Goal: Information Seeking & Learning: Check status

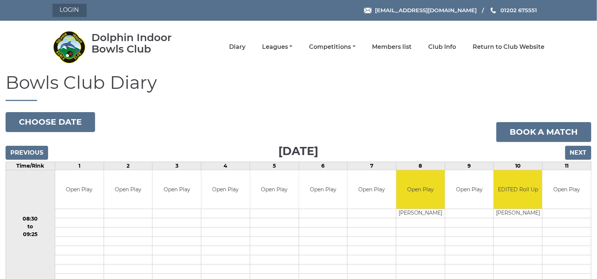
click at [72, 9] on link "Login" at bounding box center [70, 10] width 34 height 13
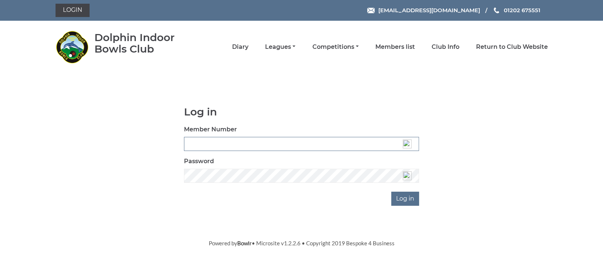
click at [205, 149] on input "Member Number" at bounding box center [301, 144] width 235 height 14
type input "3360"
click at [396, 200] on input "Log in" at bounding box center [405, 199] width 28 height 14
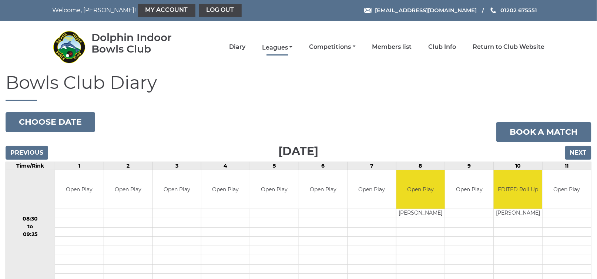
click at [281, 47] on link "Leagues" at bounding box center [277, 48] width 30 height 8
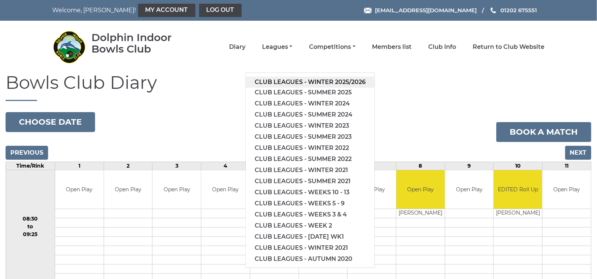
click at [289, 80] on link "Club leagues - Winter 2025/2026" at bounding box center [310, 82] width 129 height 11
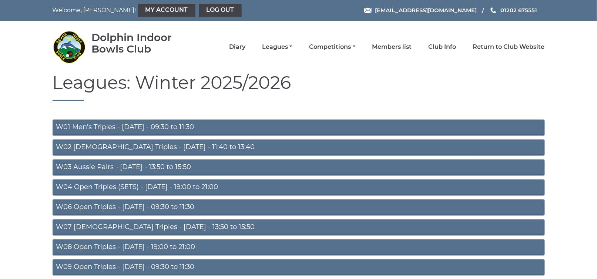
click at [167, 206] on link "W06 Open Triples - Tuesday - 09:30 to 11:30" at bounding box center [299, 208] width 493 height 16
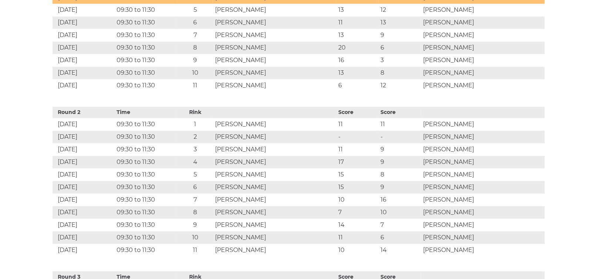
scroll to position [605, 0]
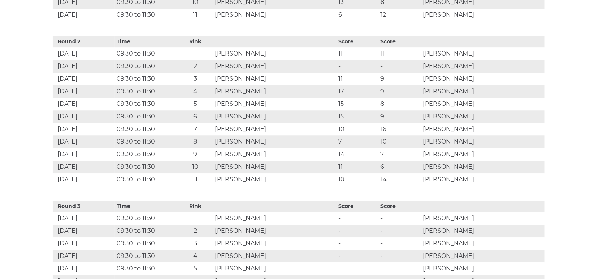
scroll to position [617, 0]
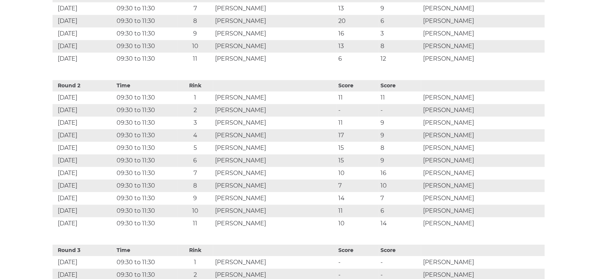
scroll to position [617, 0]
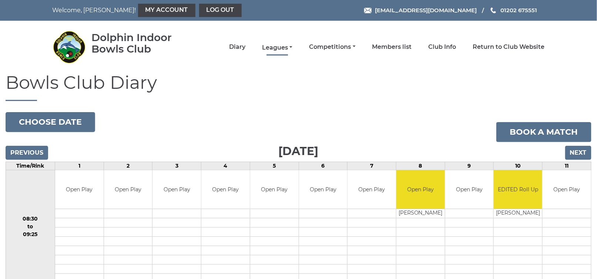
click at [277, 49] on link "Leagues" at bounding box center [277, 48] width 30 height 8
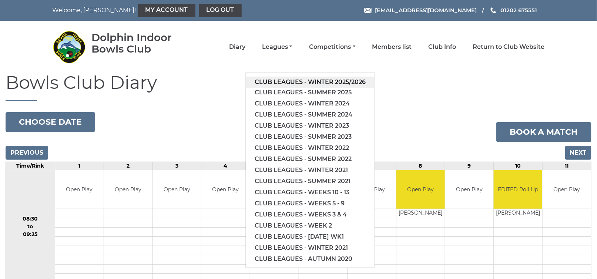
click at [294, 81] on link "Club leagues - Winter 2025/2026" at bounding box center [310, 82] width 129 height 11
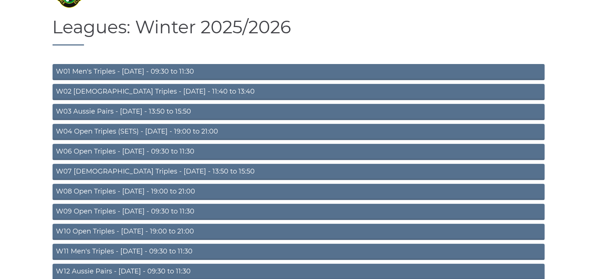
scroll to position [74, 0]
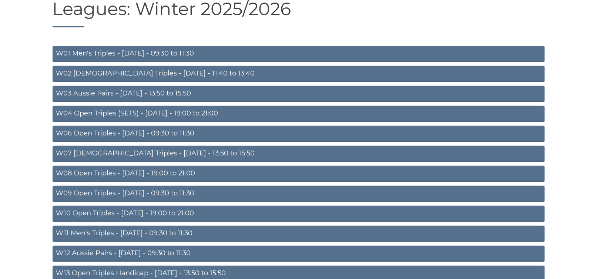
click at [165, 132] on link "W06 Open Triples - Tuesday - 09:30 to 11:30" at bounding box center [299, 134] width 493 height 16
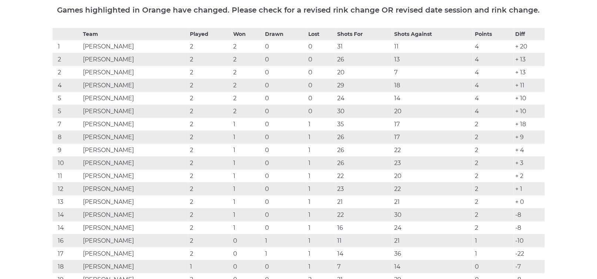
scroll to position [133, 0]
